Goal: Information Seeking & Learning: Check status

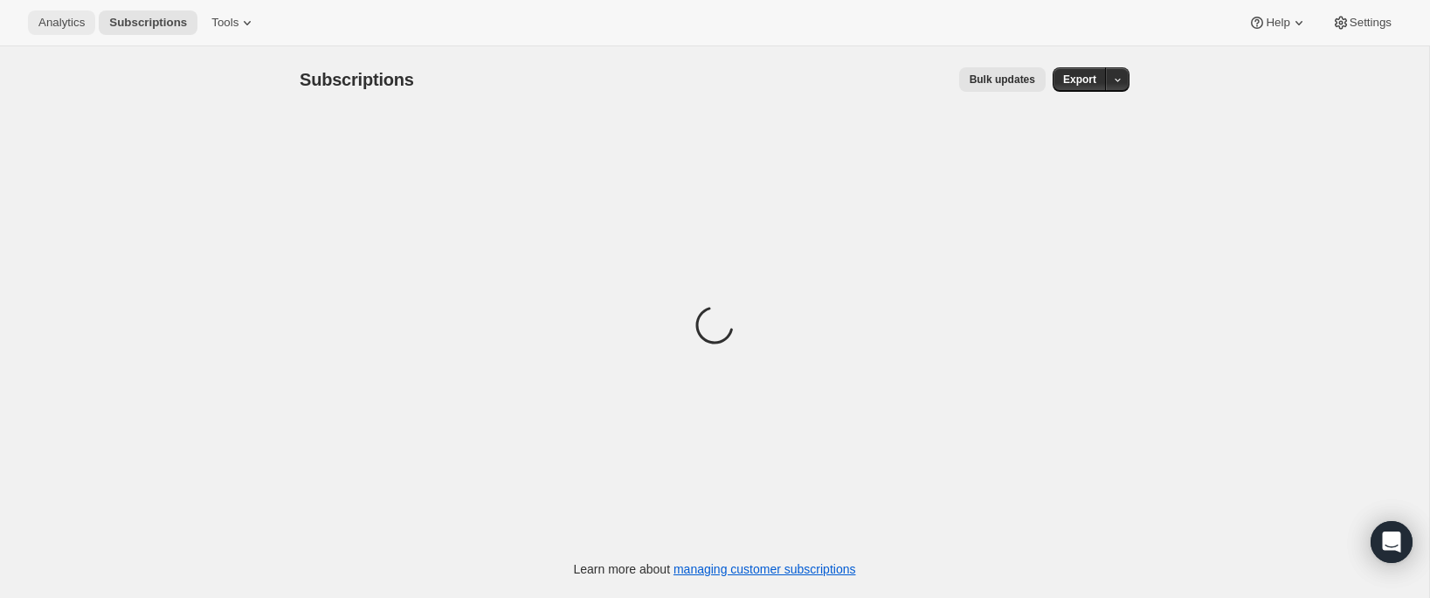
click at [71, 23] on span "Analytics" at bounding box center [61, 23] width 46 height 14
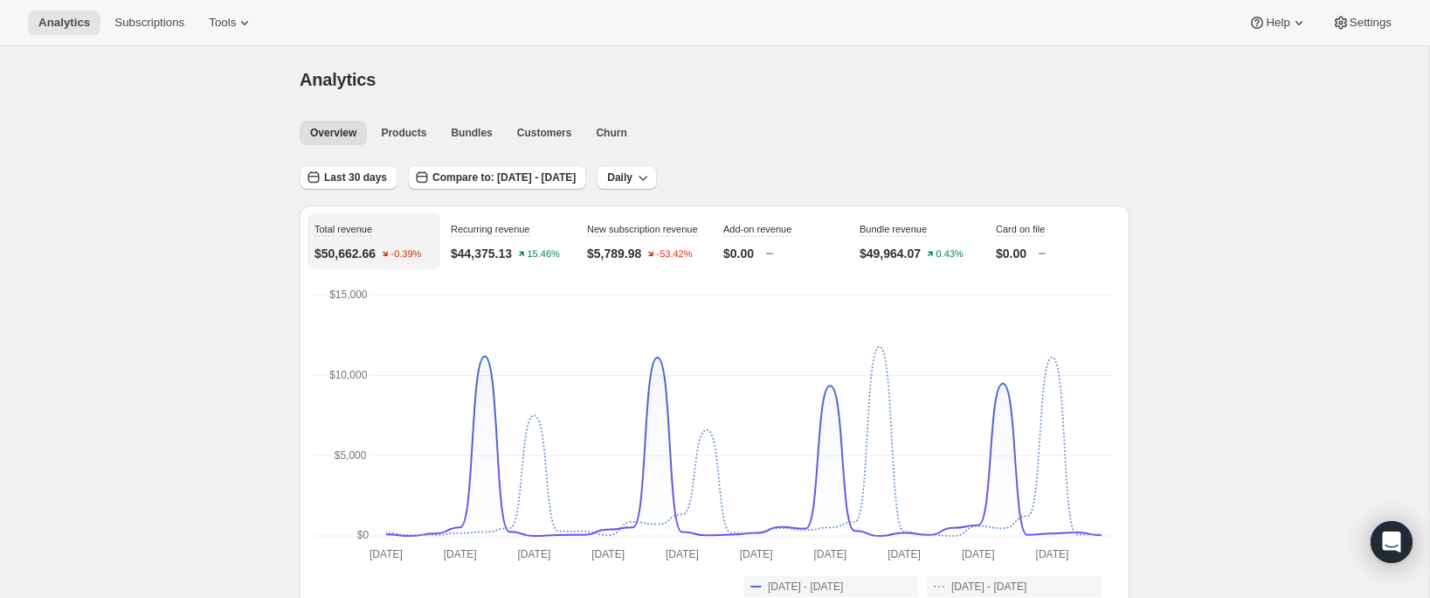
drag, startPoint x: 368, startPoint y: 171, endPoint x: 408, endPoint y: 188, distance: 43.5
click at [368, 171] on span "Last 30 days" at bounding box center [355, 177] width 63 height 14
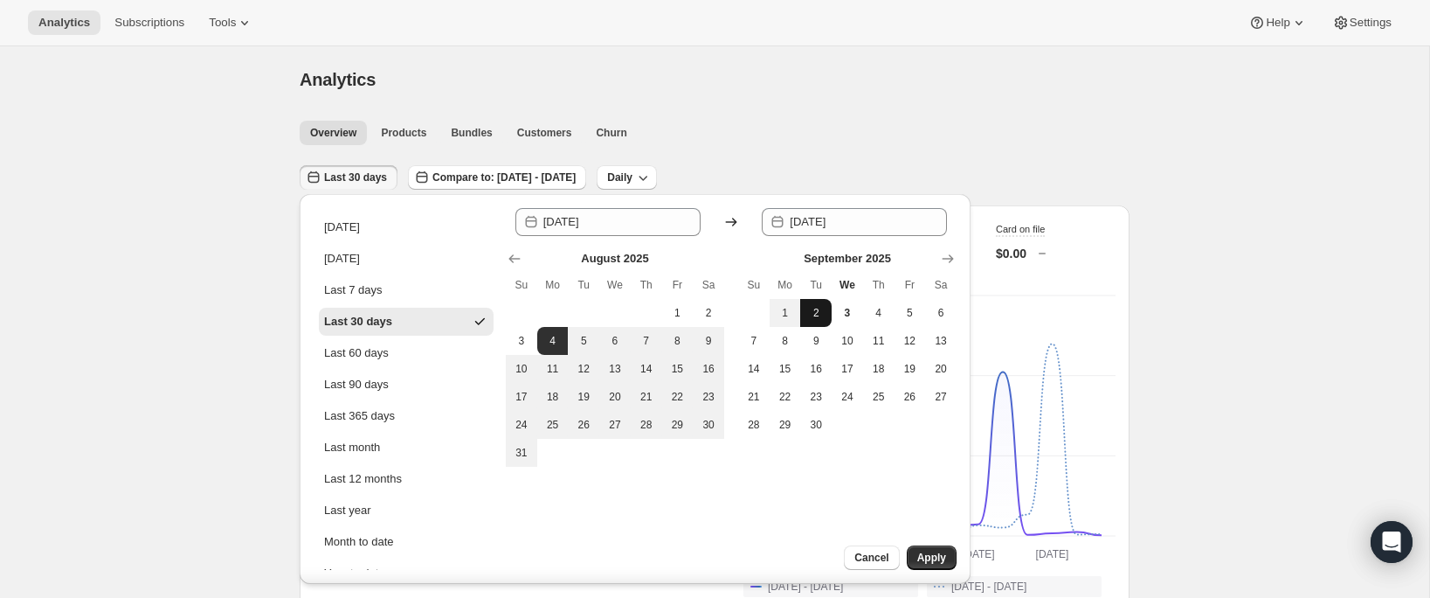
drag, startPoint x: 778, startPoint y: 316, endPoint x: 809, endPoint y: 315, distance: 31.5
click at [780, 316] on span "1" at bounding box center [785, 313] width 17 height 14
type input "[DATE]"
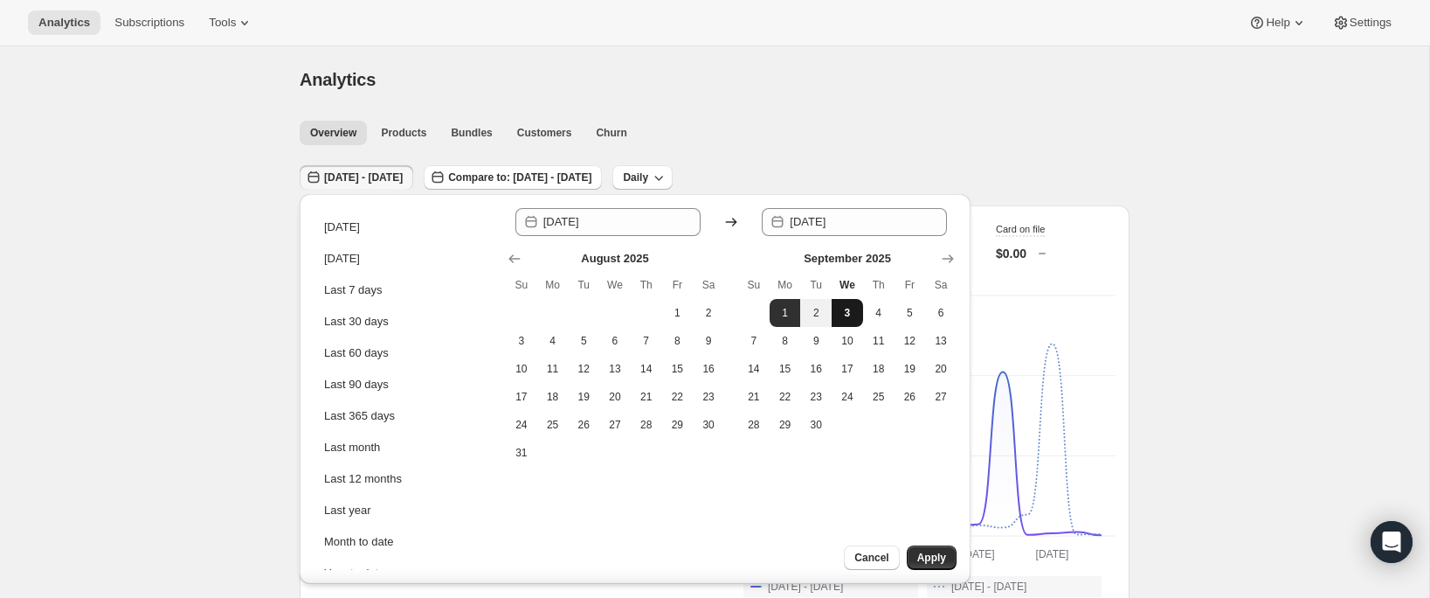
click at [835, 315] on button "3" at bounding box center [847, 313] width 31 height 28
type input "[DATE]"
click at [916, 538] on div "Since [DATE] Until 2025-09-[DATE] Mo Tu We Th Fr Sa 1 2 3 4 5 6 7 8 9 10 11 12 …" at bounding box center [731, 389] width 451 height 362
click at [916, 543] on div "Since [DATE] Until 2025-09-[DATE] Mo Tu We Th Fr Sa 1 2 3 4 5 6 7 8 9 10 11 12 …" at bounding box center [731, 389] width 451 height 362
click at [935, 561] on span "Apply" at bounding box center [931, 557] width 29 height 14
